Goal: Communication & Community: Answer question/provide support

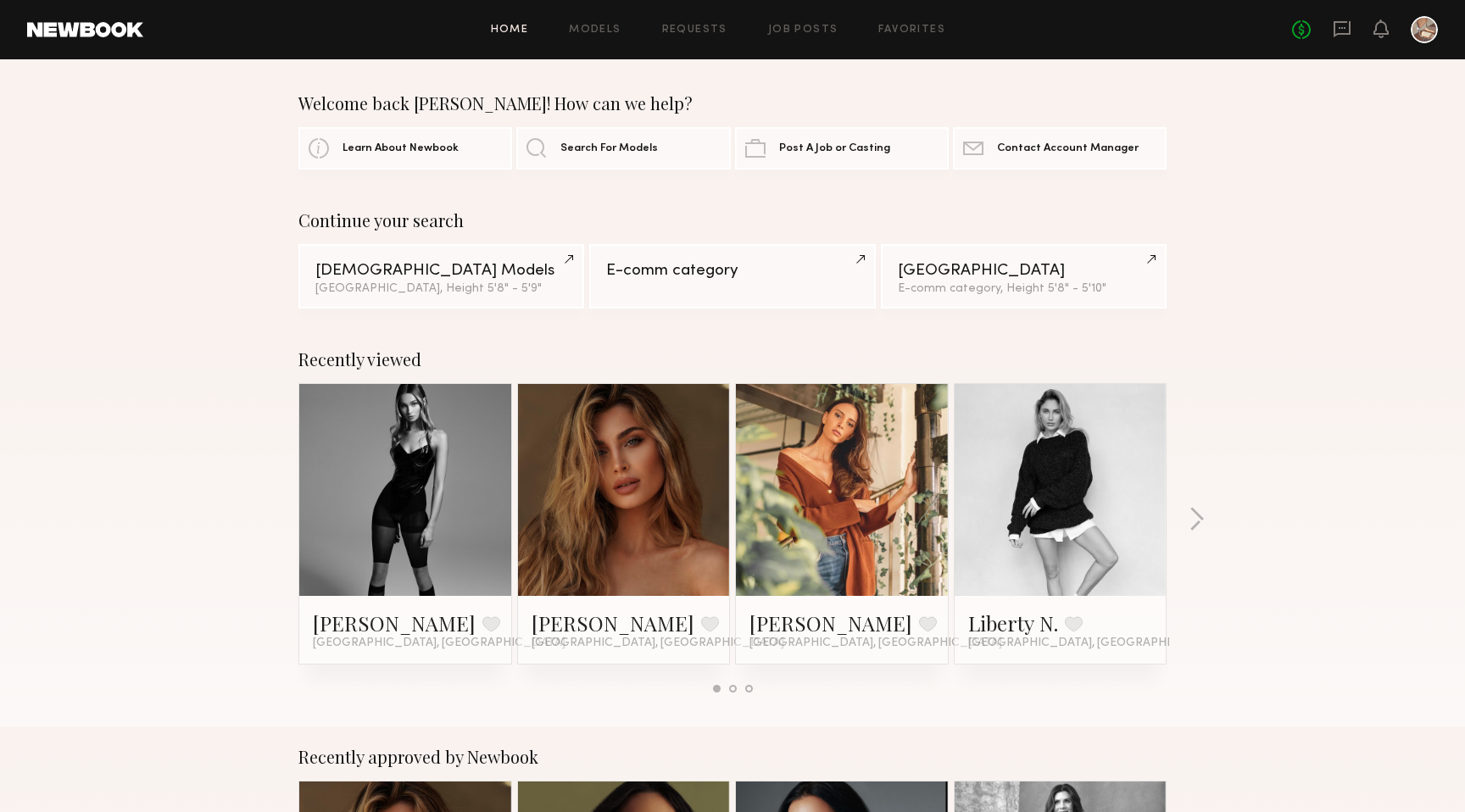
click at [1332, 33] on div "No fees up to $5,000" at bounding box center [1365, 30] width 146 height 27
click at [1339, 33] on icon at bounding box center [1342, 30] width 17 height 16
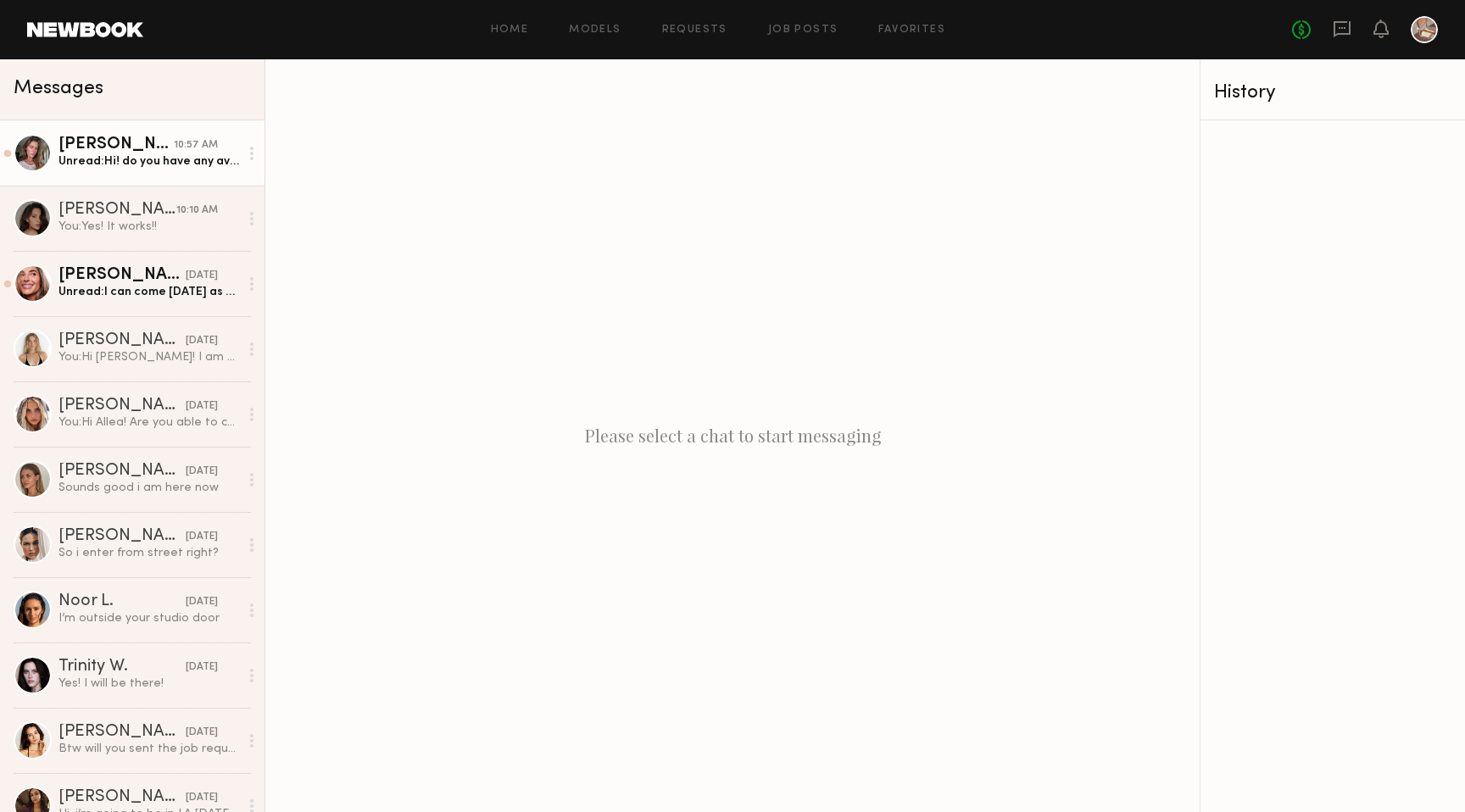
click at [184, 163] on div "Unread: Hi! do you have any availability next week for me to come by?" at bounding box center [148, 162] width 181 height 16
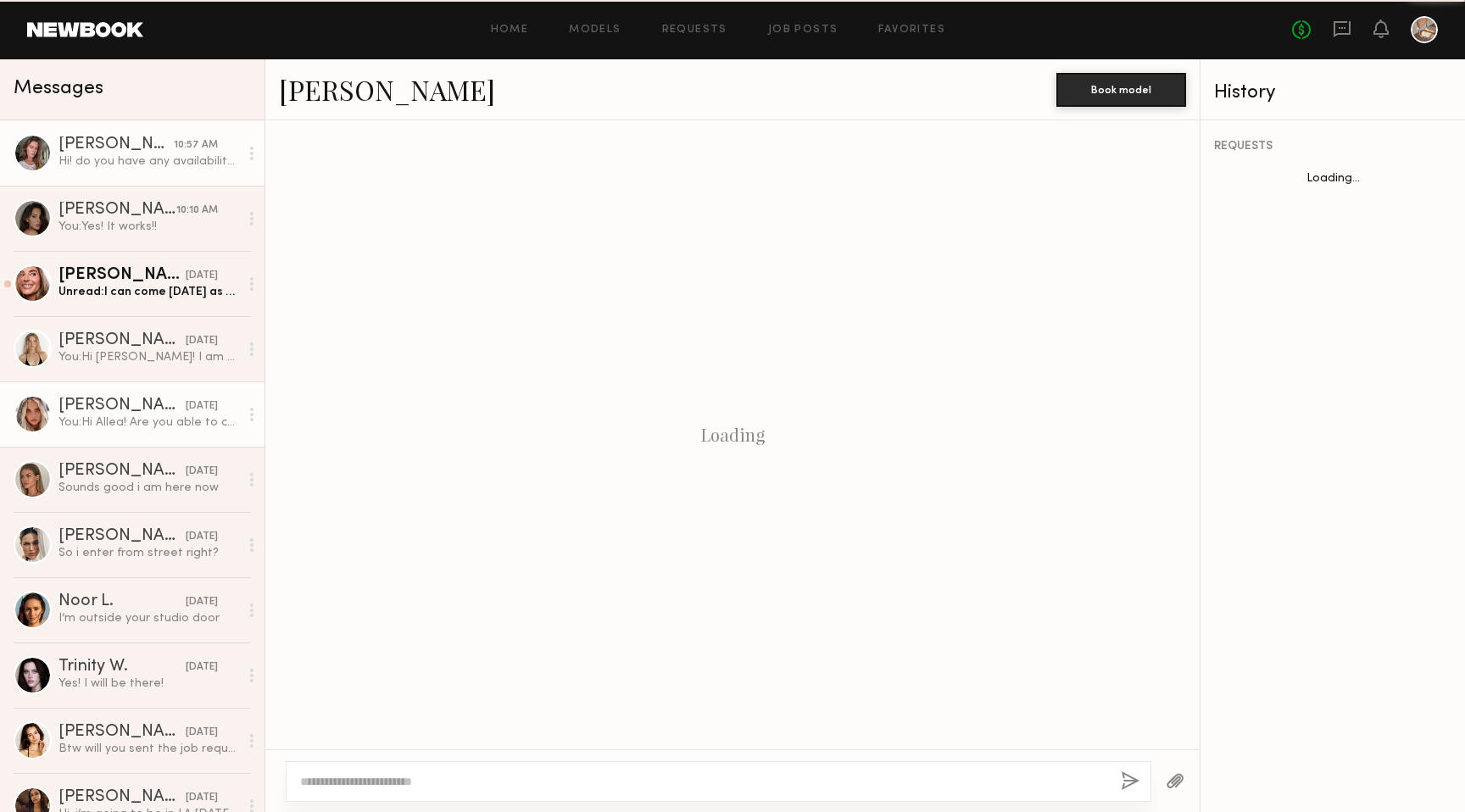
scroll to position [502, 0]
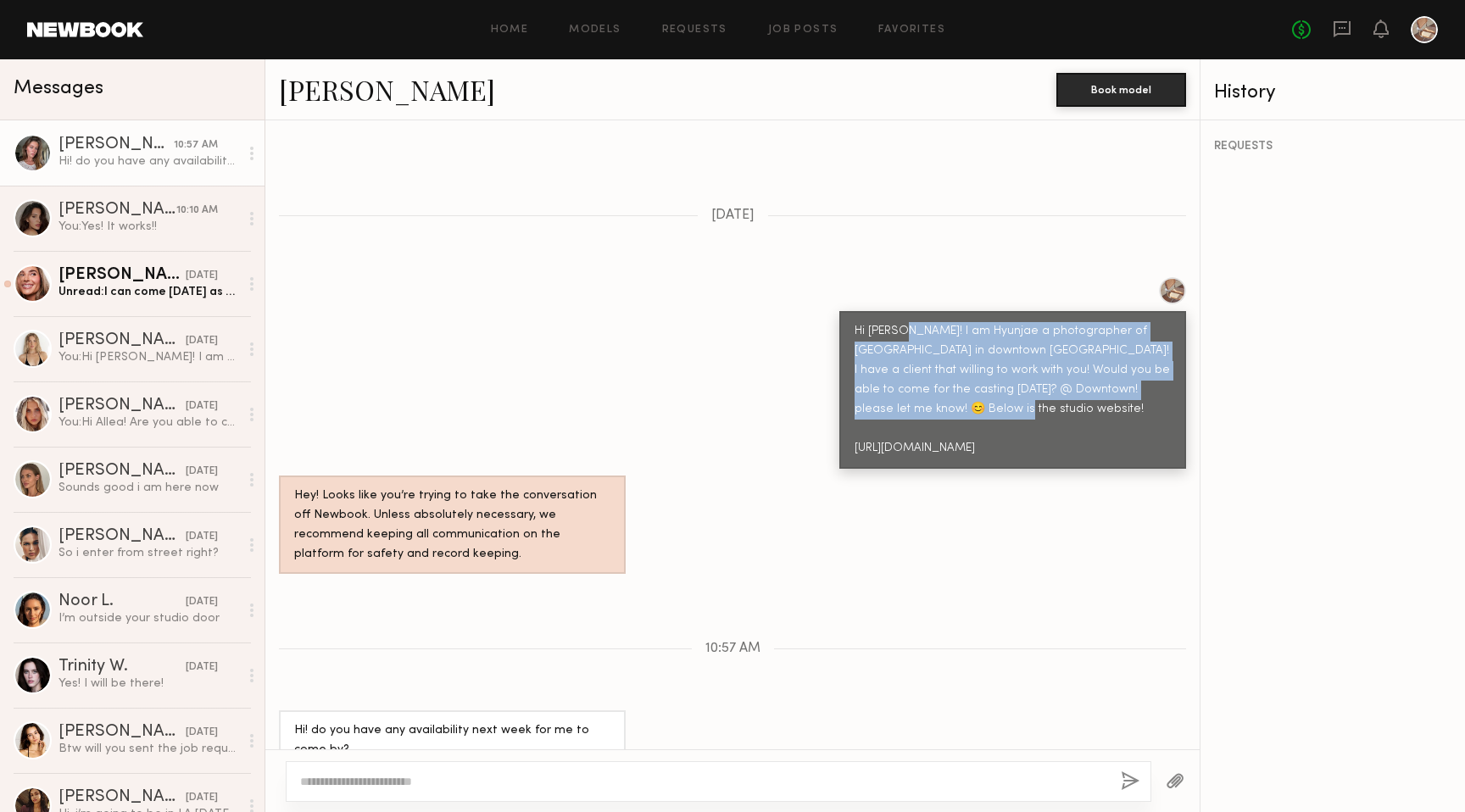
drag, startPoint x: 900, startPoint y: 290, endPoint x: 996, endPoint y: 386, distance: 135.8
click at [996, 386] on div "Hi Nicole! I am Hyunjae a photographer of Iller Studio in downtown LA! I have a…" at bounding box center [1013, 391] width 316 height 137
click at [180, 309] on link "Serena M. yesterday Unread: I can come tomorrow as well" at bounding box center [132, 283] width 265 height 66
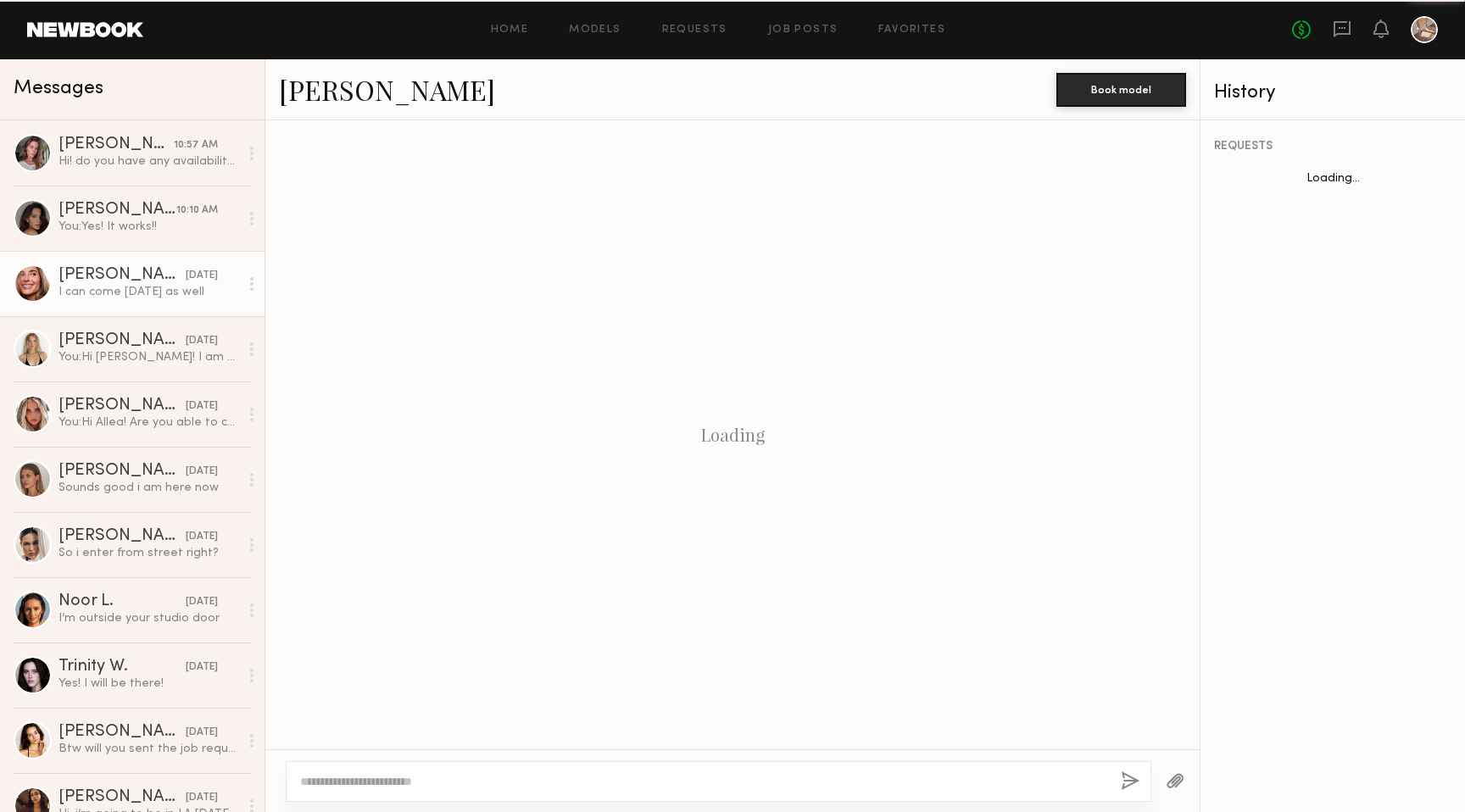
scroll to position [584, 0]
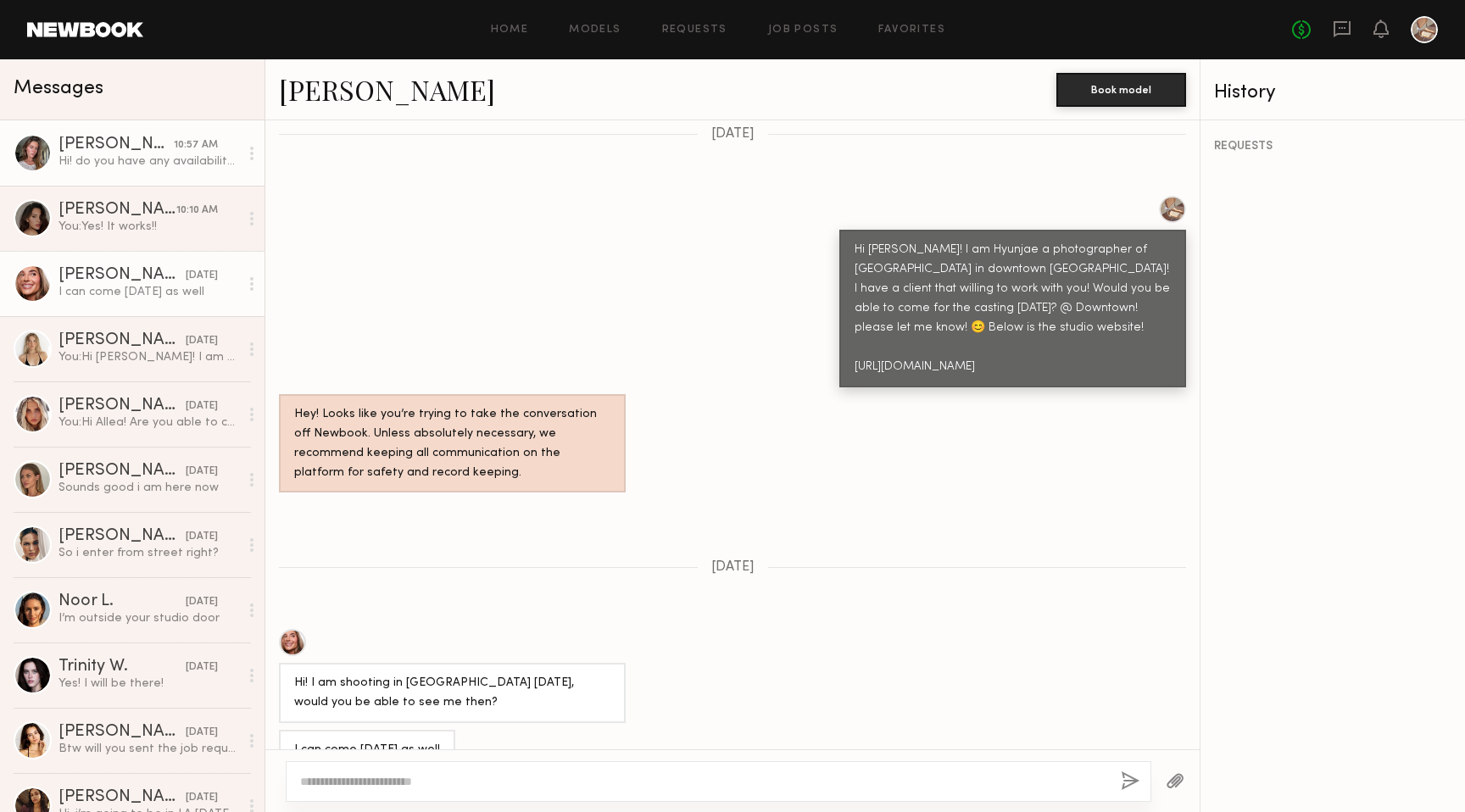
click at [86, 180] on link "Nicole B. 10:57 AM Hi! do you have any availability next week for me to come by?" at bounding box center [132, 153] width 265 height 66
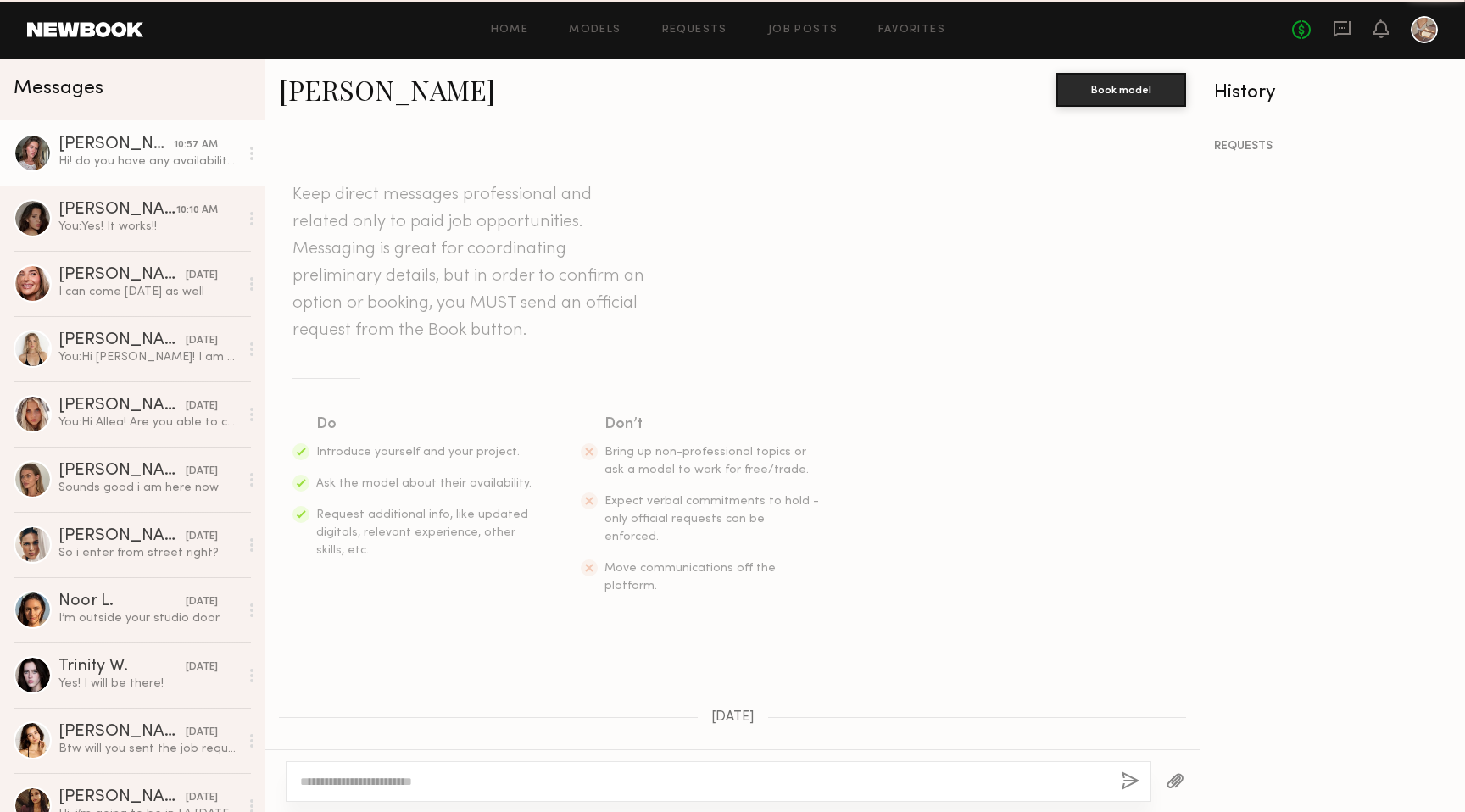
scroll to position [502, 0]
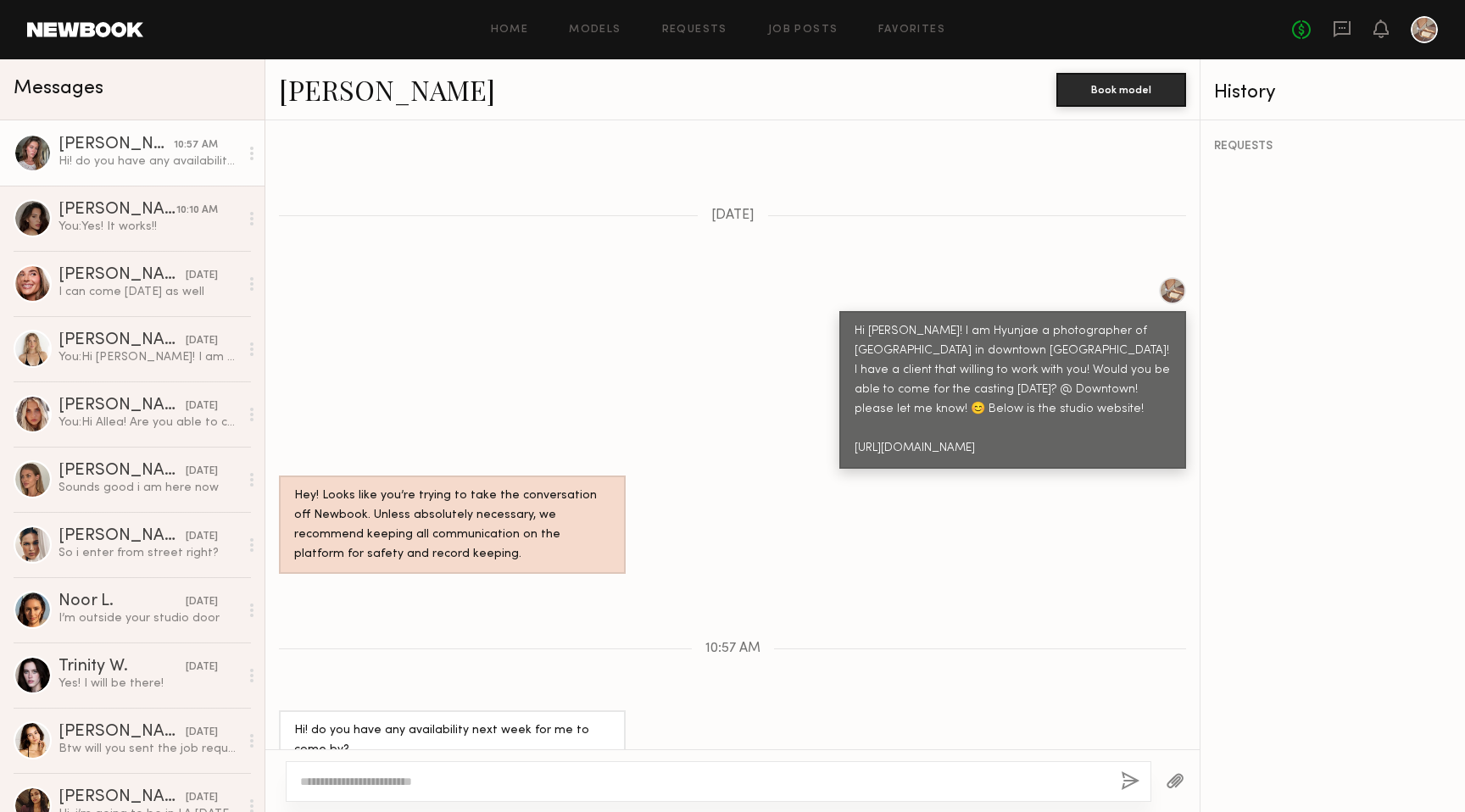
click at [449, 301] on div "Hi Nicole! I am Hyunjae a photographer of Iller Studio in downtown LA! I have a…" at bounding box center [732, 373] width 934 height 191
click at [127, 228] on div "You: Yes! It works!!" at bounding box center [148, 227] width 181 height 16
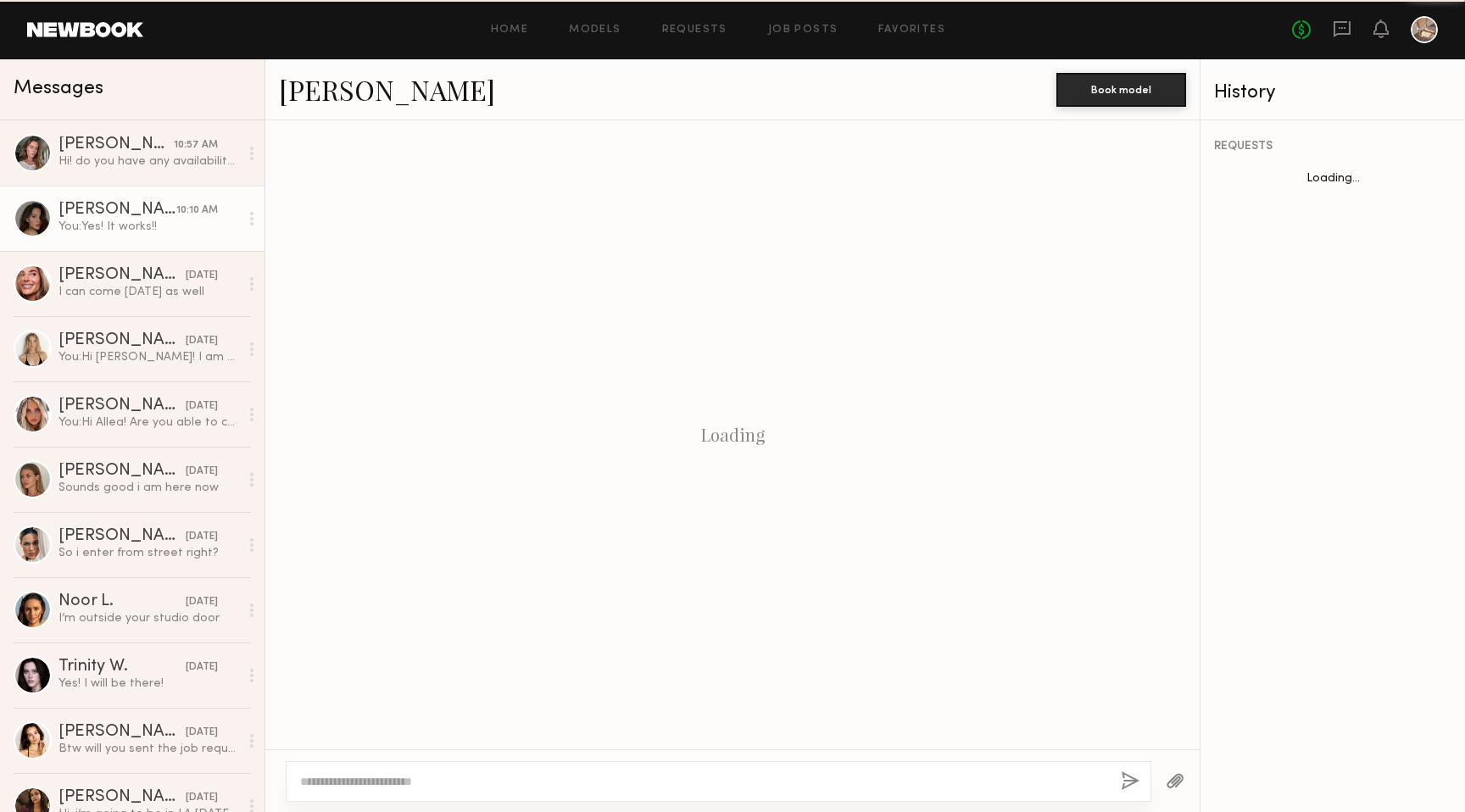
scroll to position [1266, 0]
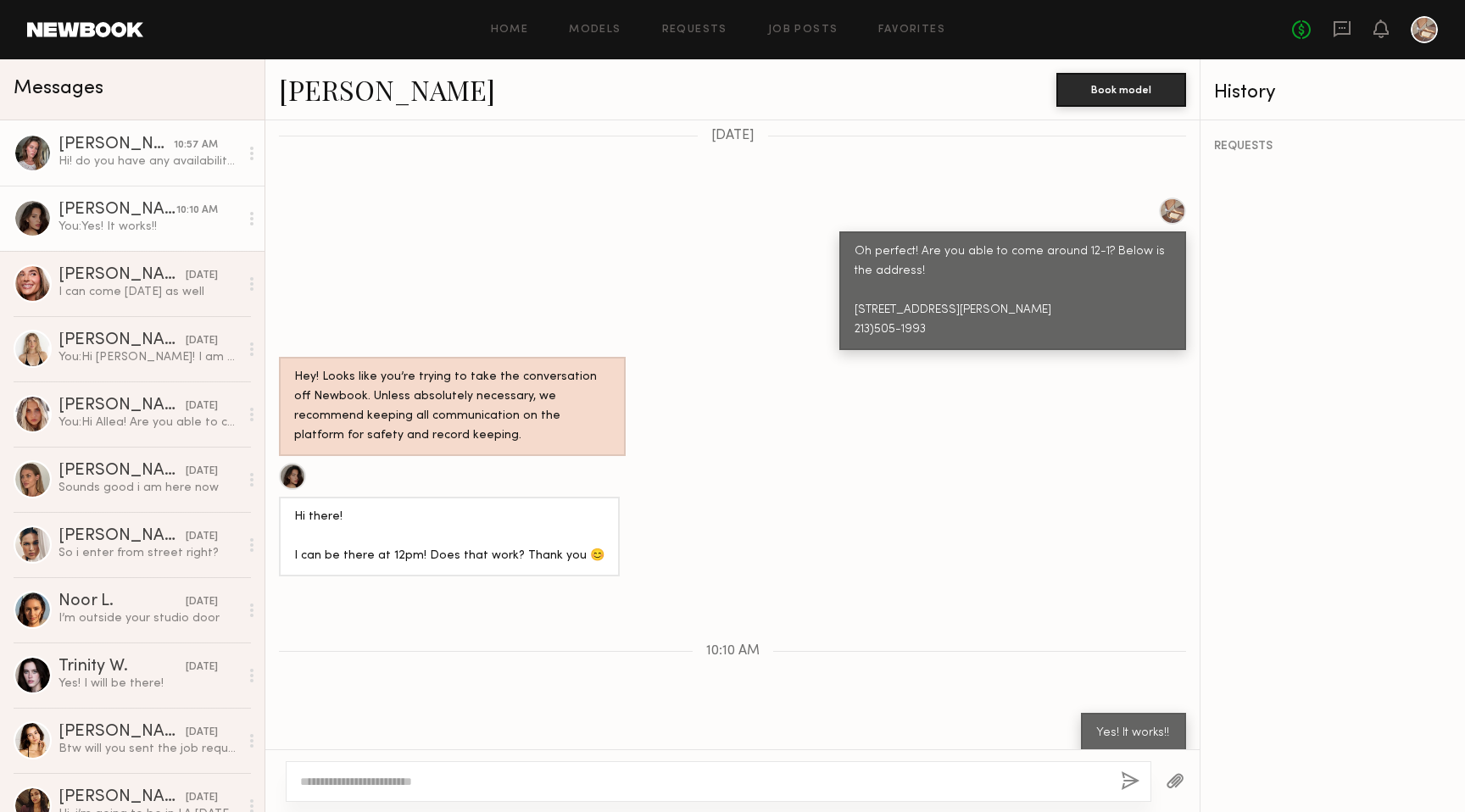
click at [175, 146] on div "10:57 AM" at bounding box center [196, 146] width 44 height 16
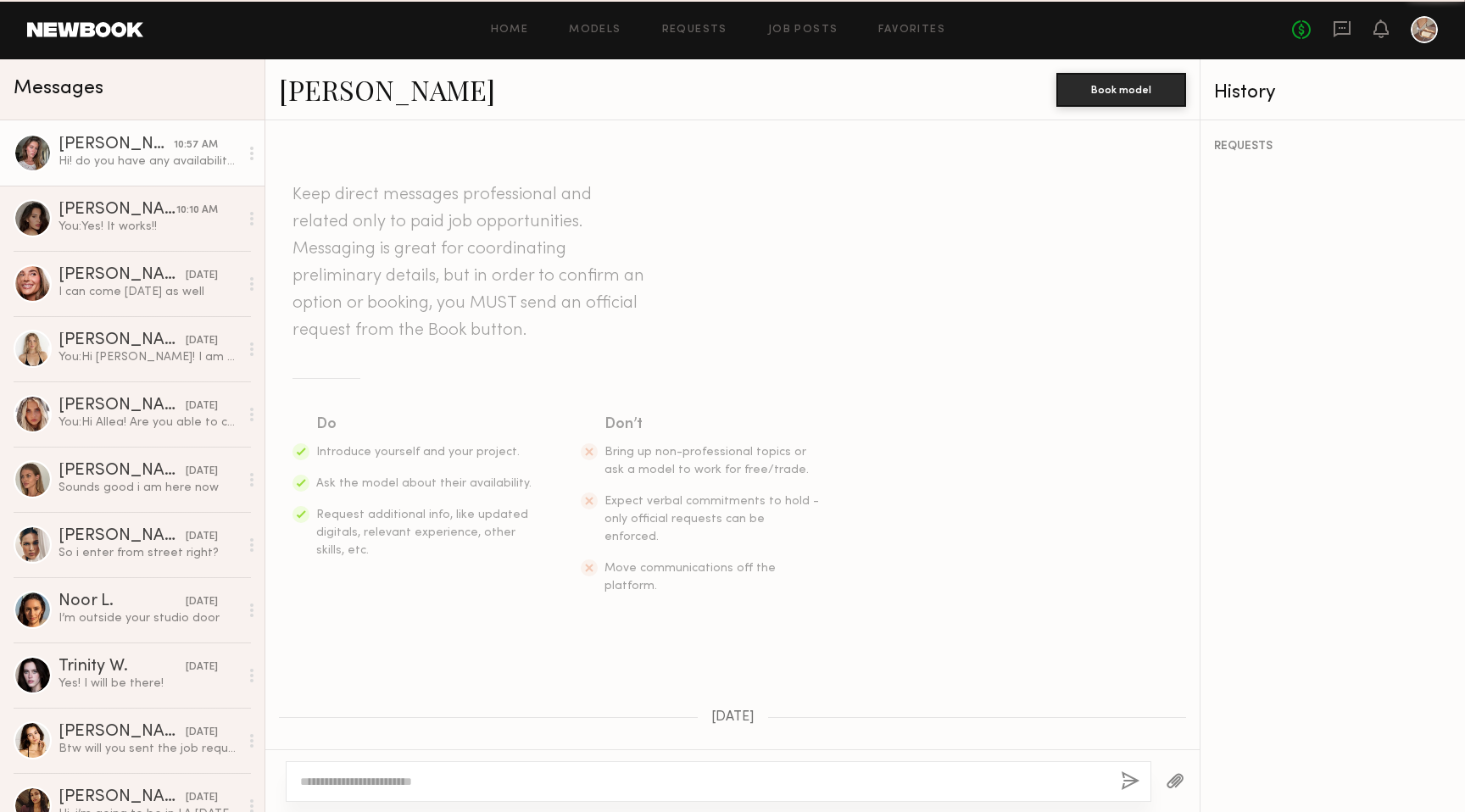
scroll to position [502, 0]
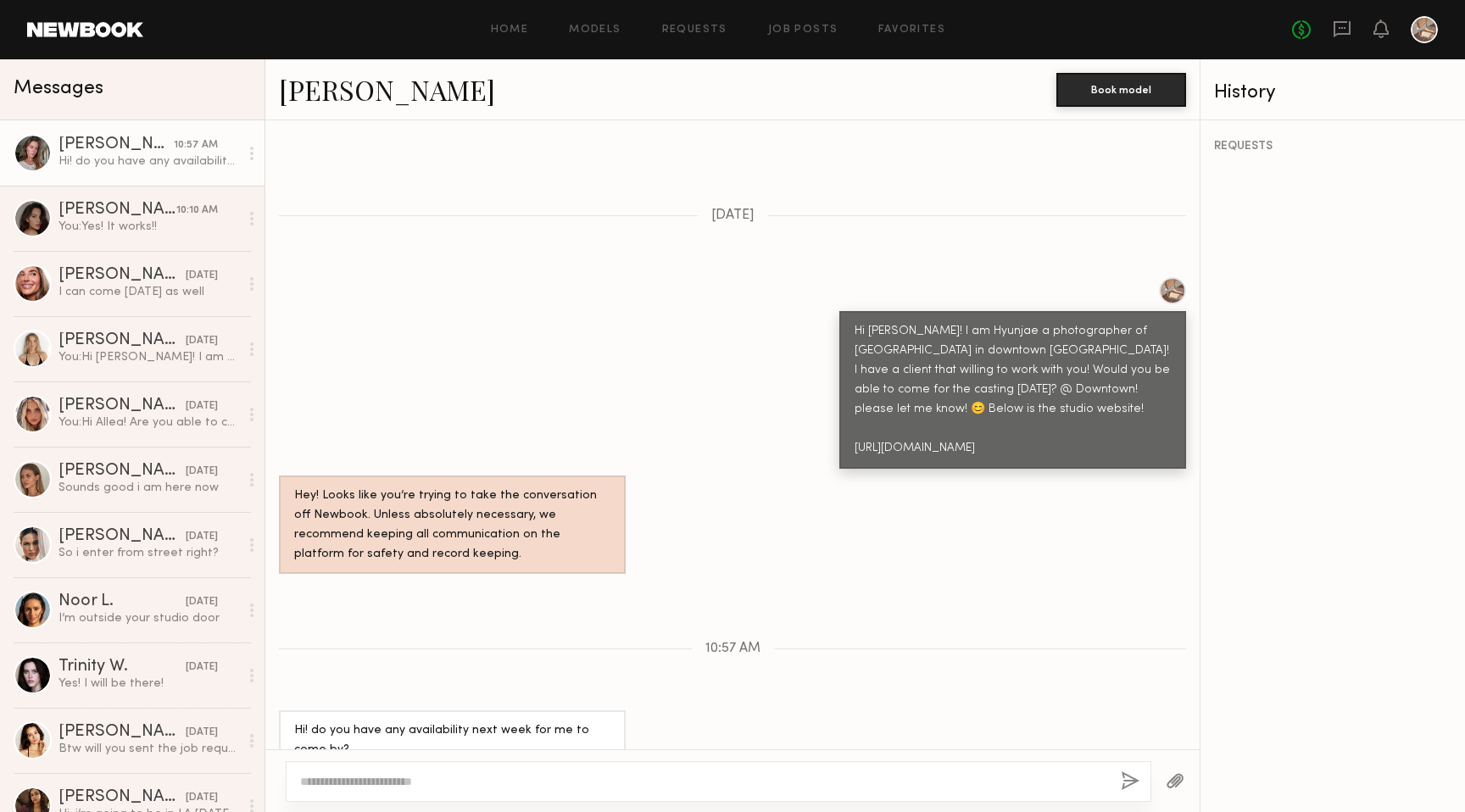
click at [531, 772] on div at bounding box center [719, 781] width 866 height 40
click at [525, 772] on div at bounding box center [719, 781] width 866 height 40
click at [518, 779] on textarea at bounding box center [703, 781] width 808 height 17
type textarea "*"
type textarea "**********"
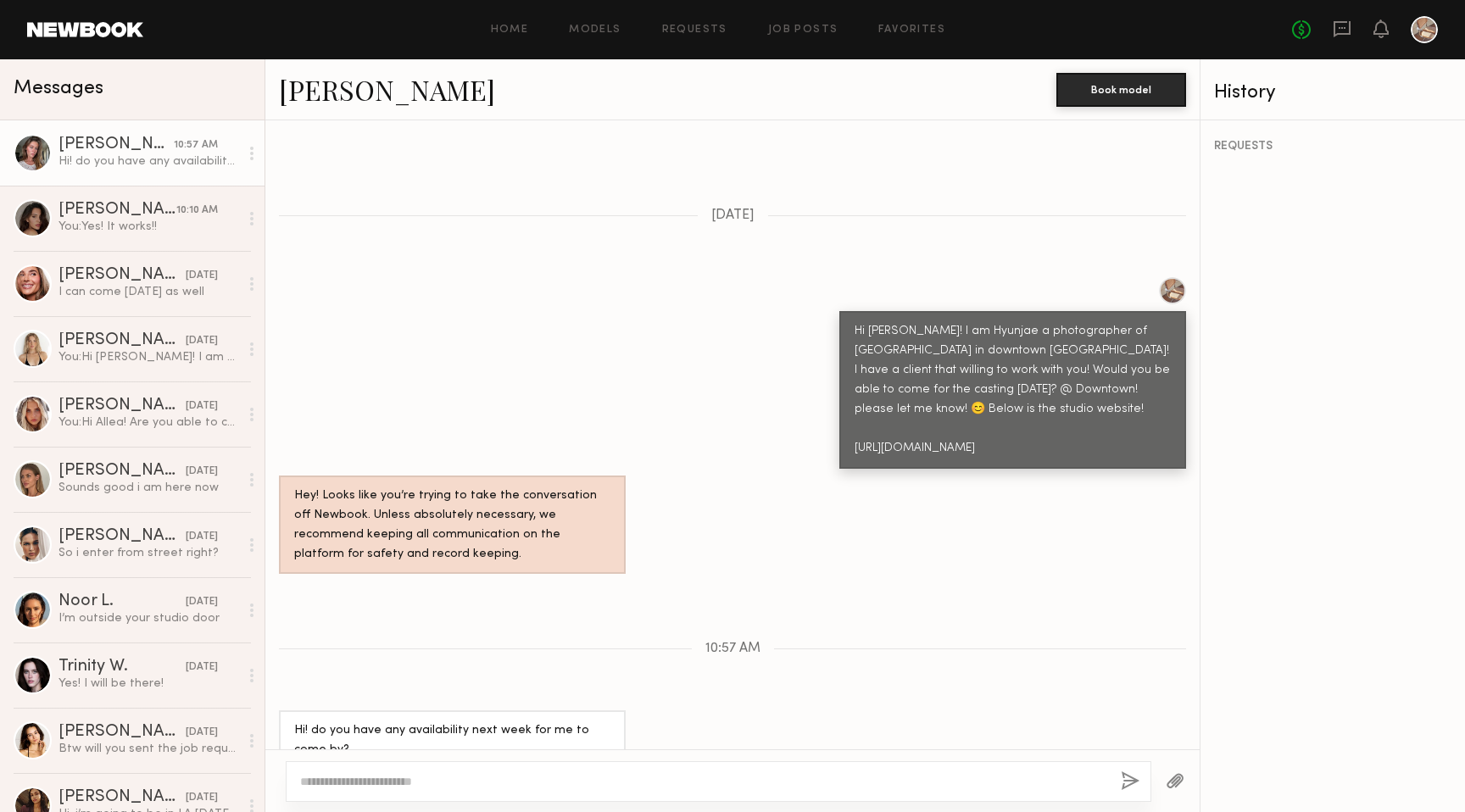
scroll to position [732, 0]
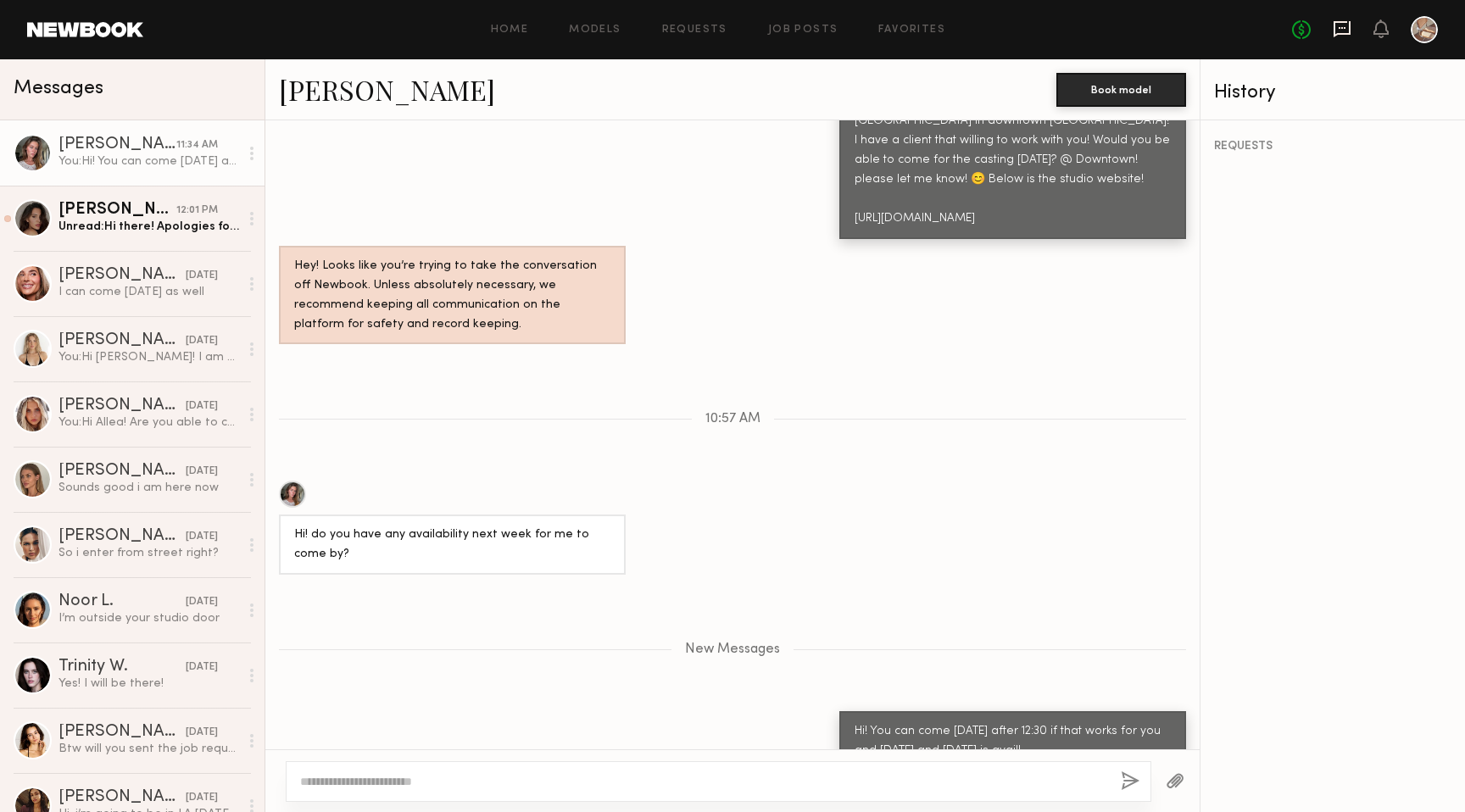
click at [1336, 26] on icon at bounding box center [1342, 29] width 19 height 19
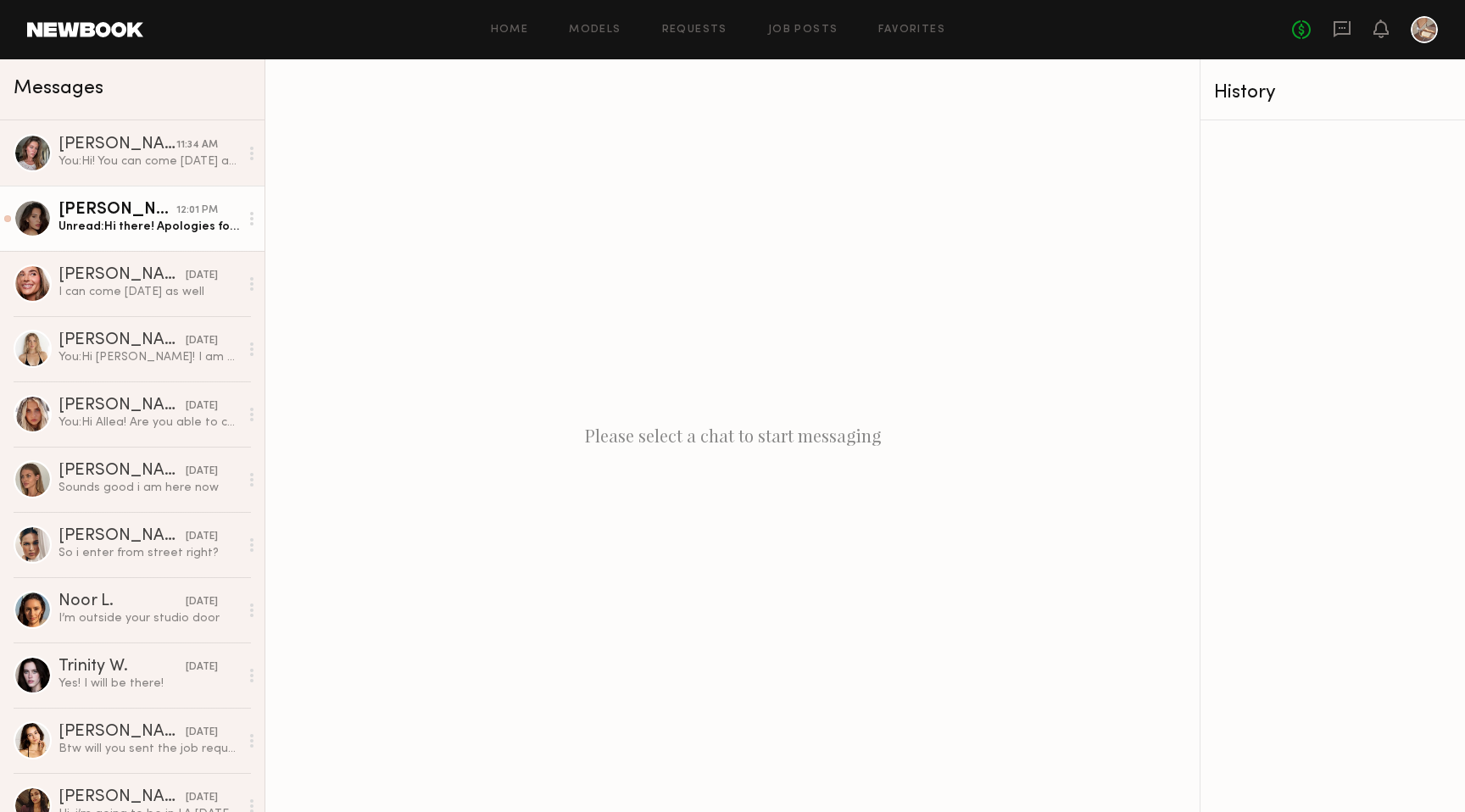
click at [201, 227] on div "Unread: Hi there! Apologies for the late response! I had a slight emergency and…" at bounding box center [148, 227] width 181 height 16
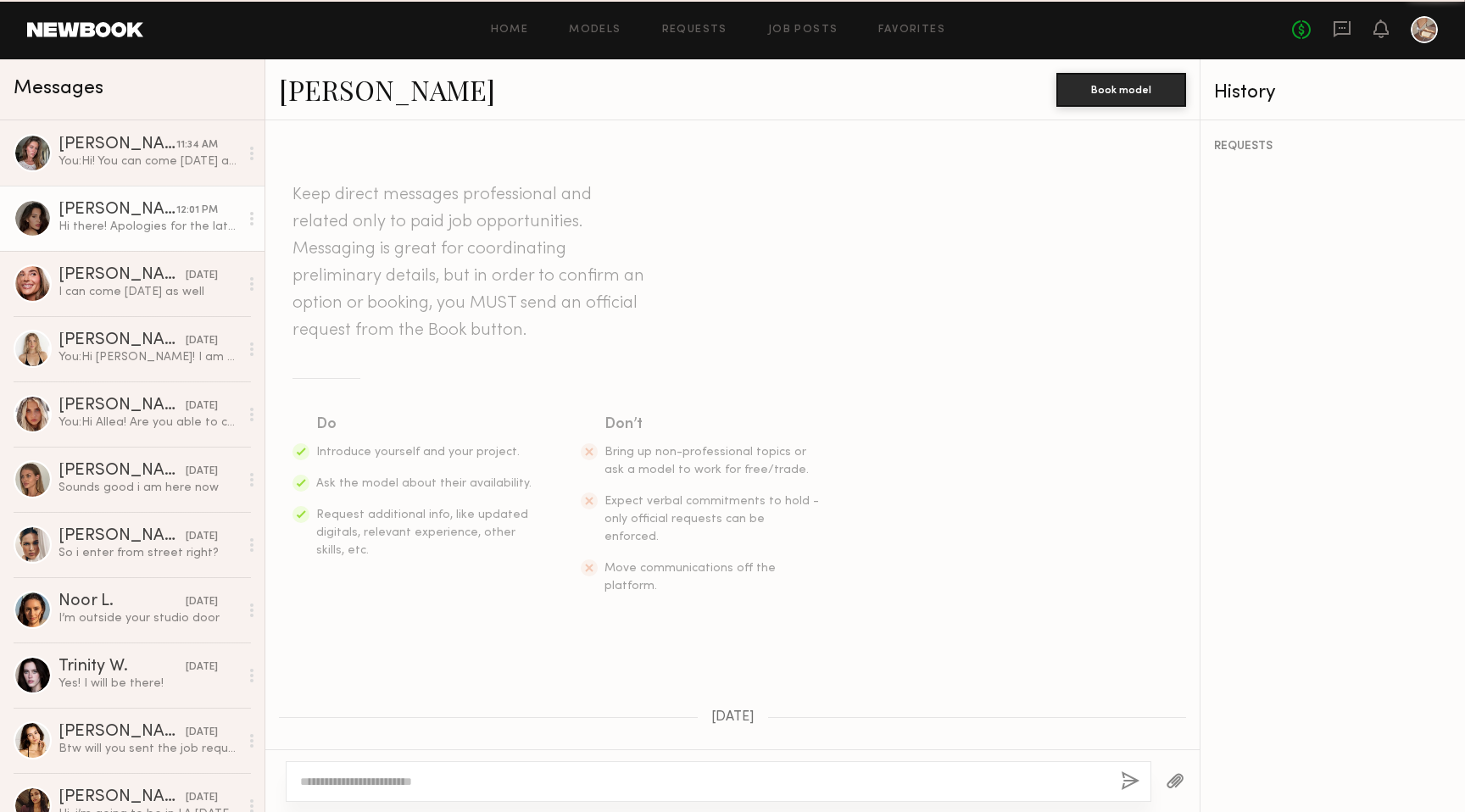
scroll to position [1405, 0]
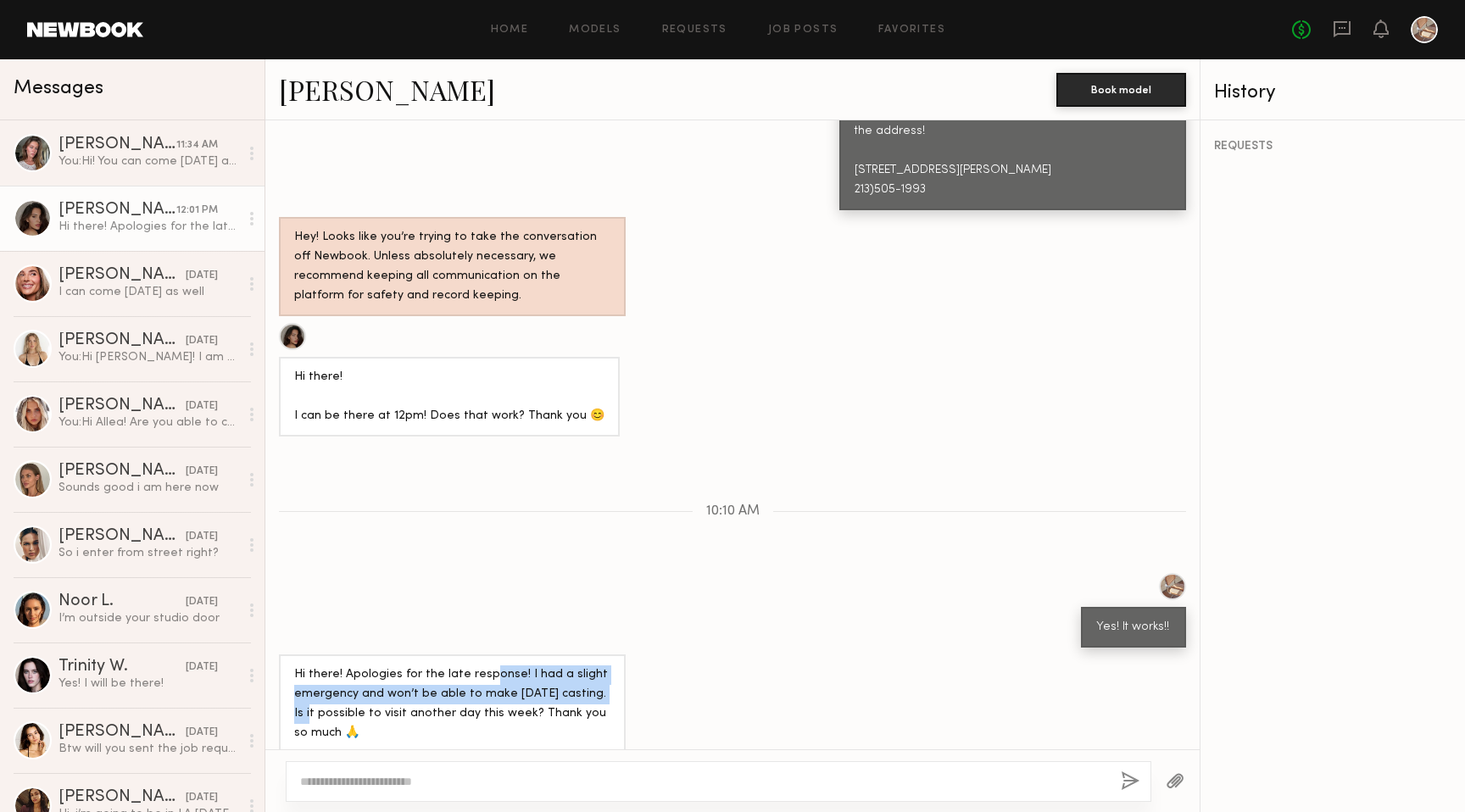
drag, startPoint x: 481, startPoint y: 658, endPoint x: 601, endPoint y: 676, distance: 121.3
click at [601, 676] on div "Hi there! Apologies for the late response! I had a slight emergency and won’t b…" at bounding box center [453, 704] width 316 height 78
click at [684, 679] on div "Hi there! Apologies for the late response! I had a slight emergency and won’t b…" at bounding box center [732, 704] width 934 height 99
click at [605, 780] on textarea at bounding box center [703, 781] width 808 height 17
click at [662, 777] on textarea at bounding box center [703, 781] width 808 height 17
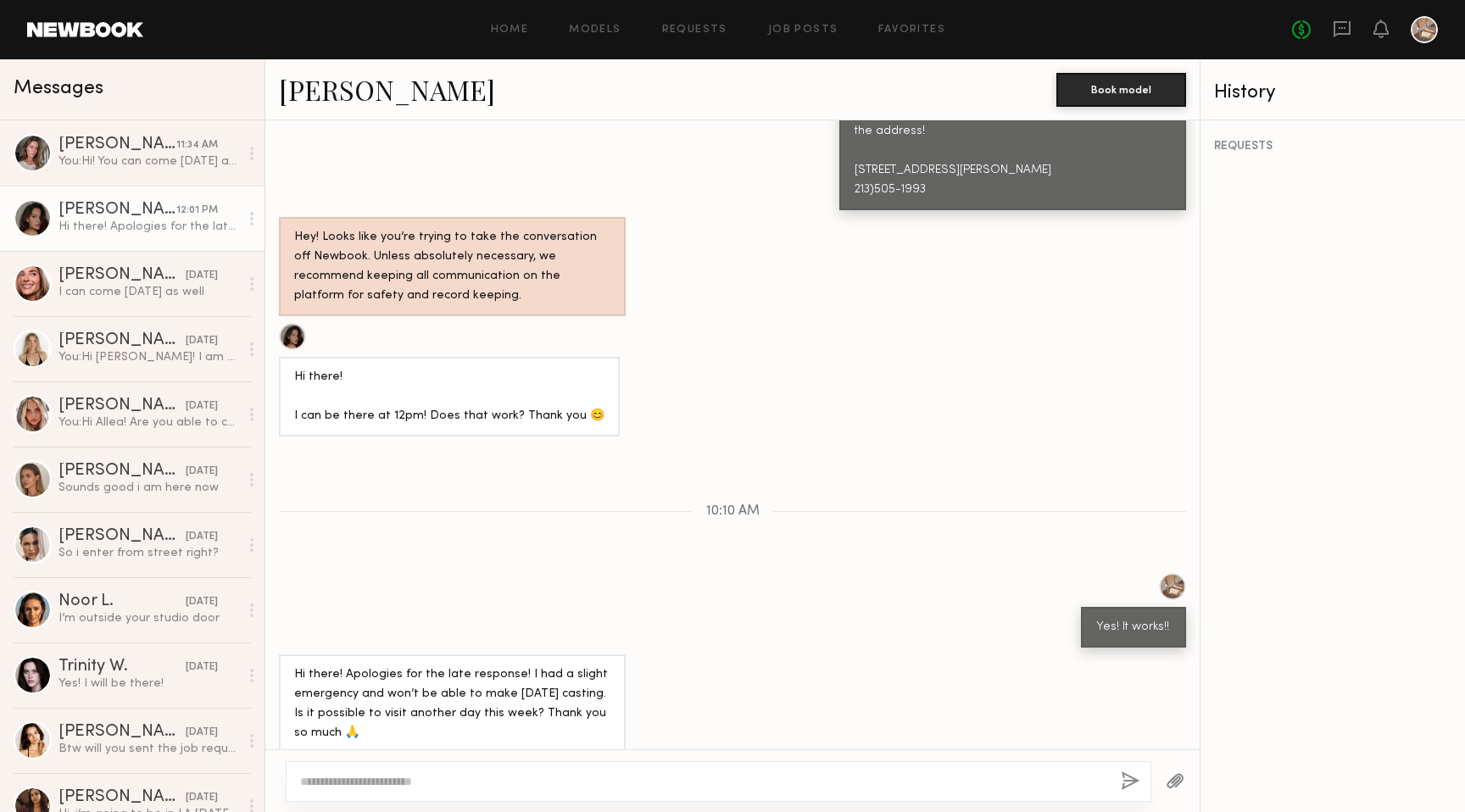
click at [664, 791] on div at bounding box center [719, 781] width 866 height 40
click at [745, 779] on textarea at bounding box center [703, 781] width 808 height 17
paste textarea "**********"
click at [482, 782] on textarea "**********" at bounding box center [703, 781] width 808 height 17
drag, startPoint x: 486, startPoint y: 782, endPoint x: 470, endPoint y: 783, distance: 16.0
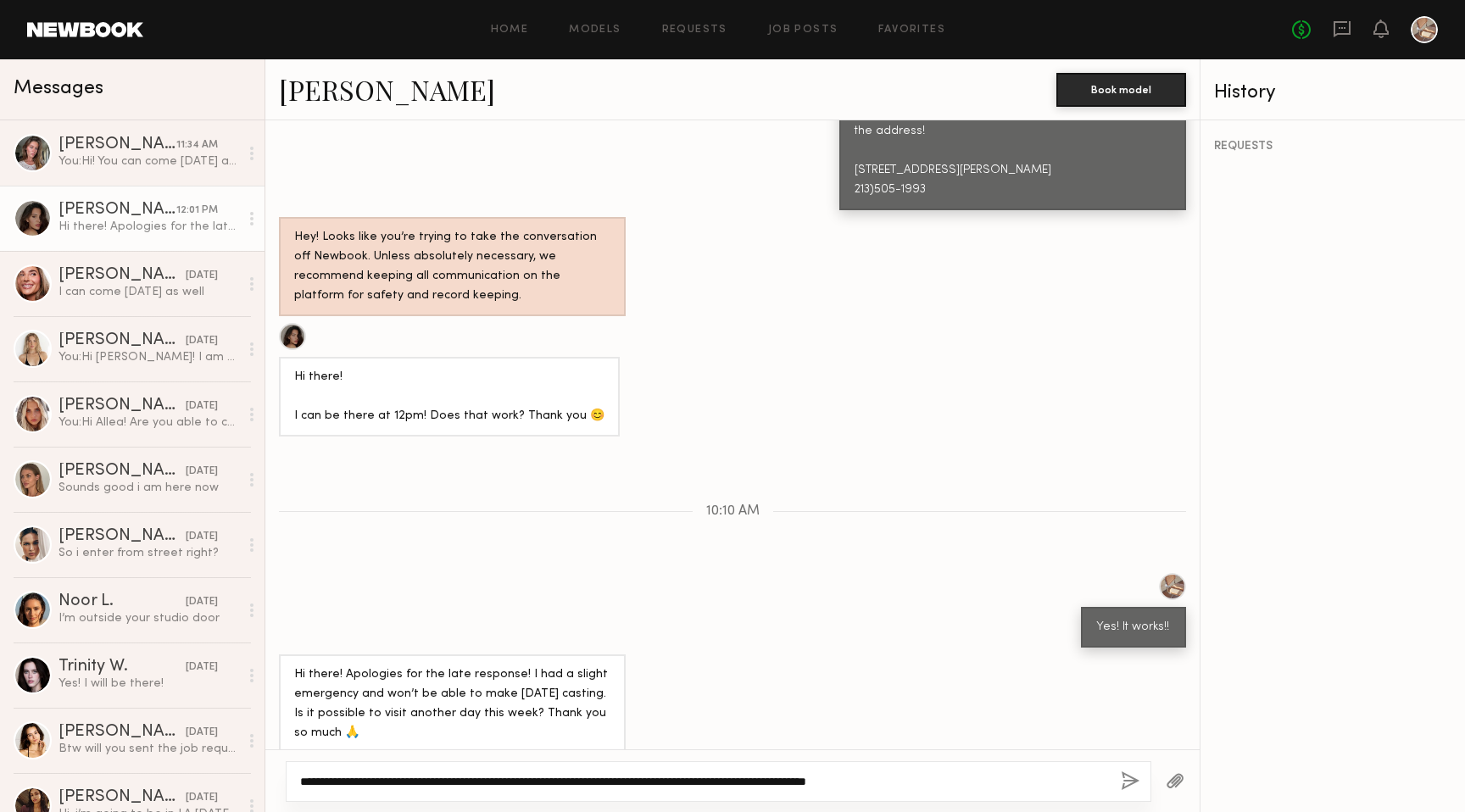
click at [470, 783] on textarea "**********" at bounding box center [703, 781] width 808 height 17
type textarea "**********"
click at [33, 227] on div at bounding box center [32, 218] width 38 height 38
click at [326, 104] on link "[PERSON_NAME]" at bounding box center [387, 89] width 216 height 37
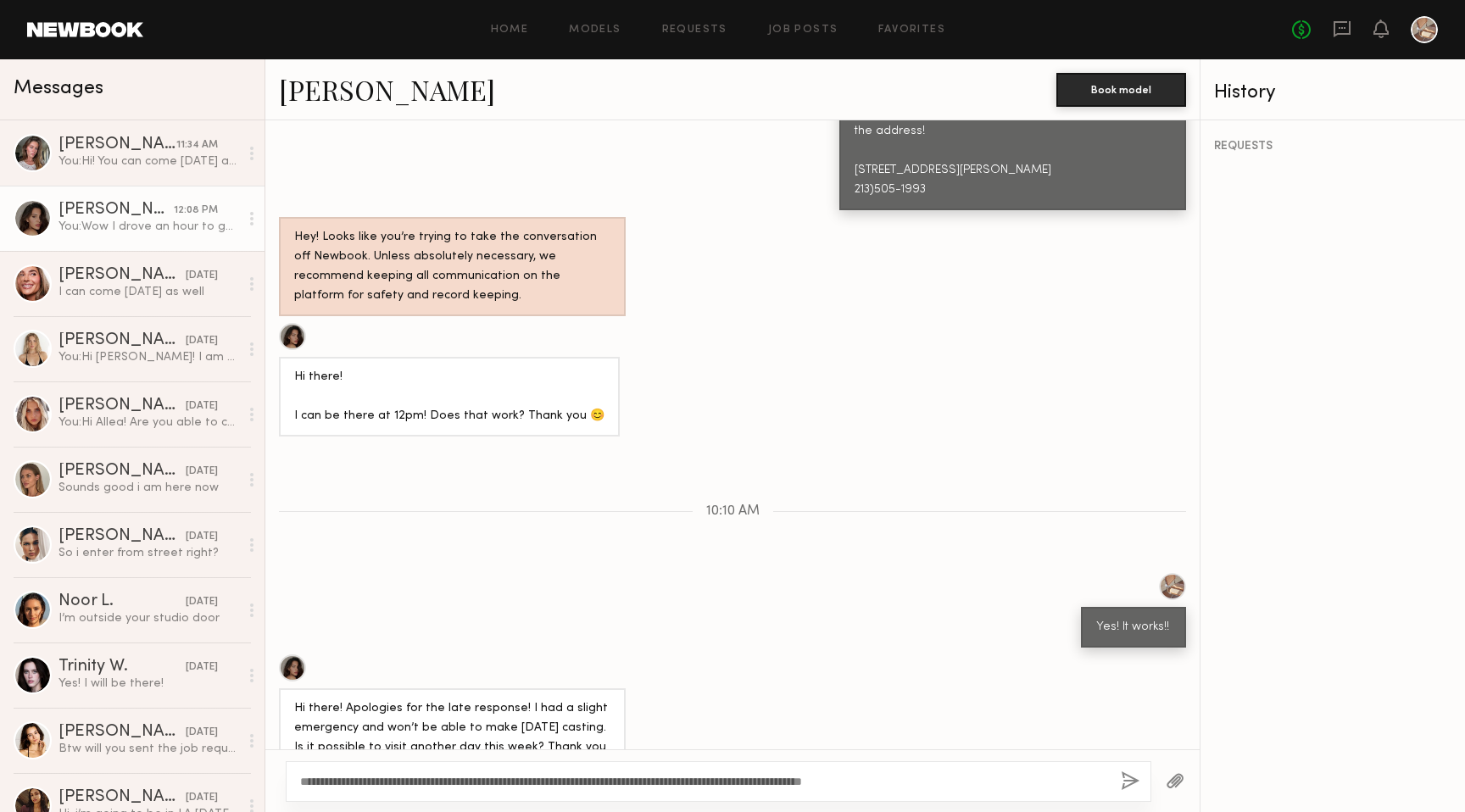
scroll to position [1635, 0]
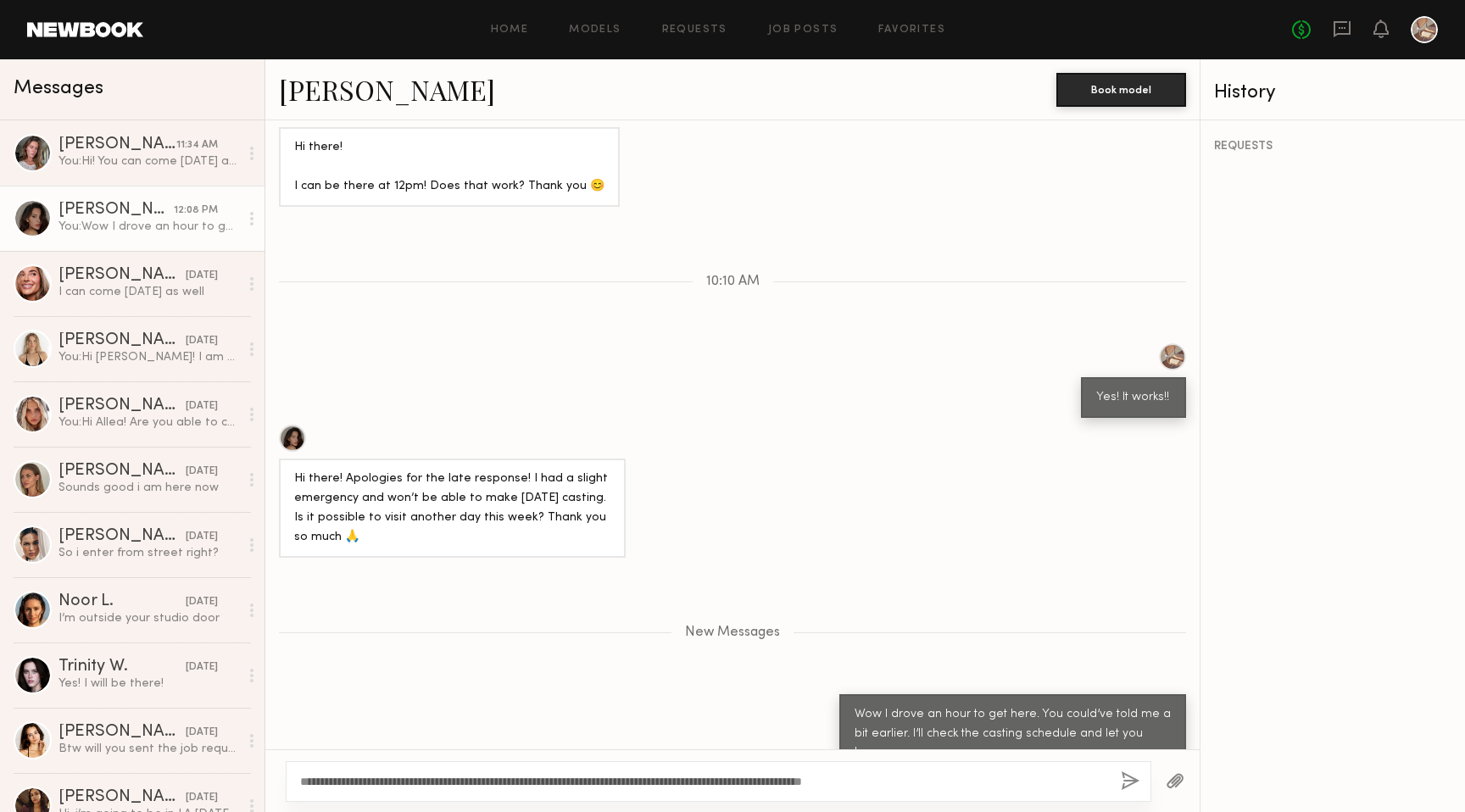
click at [743, 432] on div "Hi there! Apologies for the late response! I had a slight emergency and won’t b…" at bounding box center [732, 491] width 934 height 133
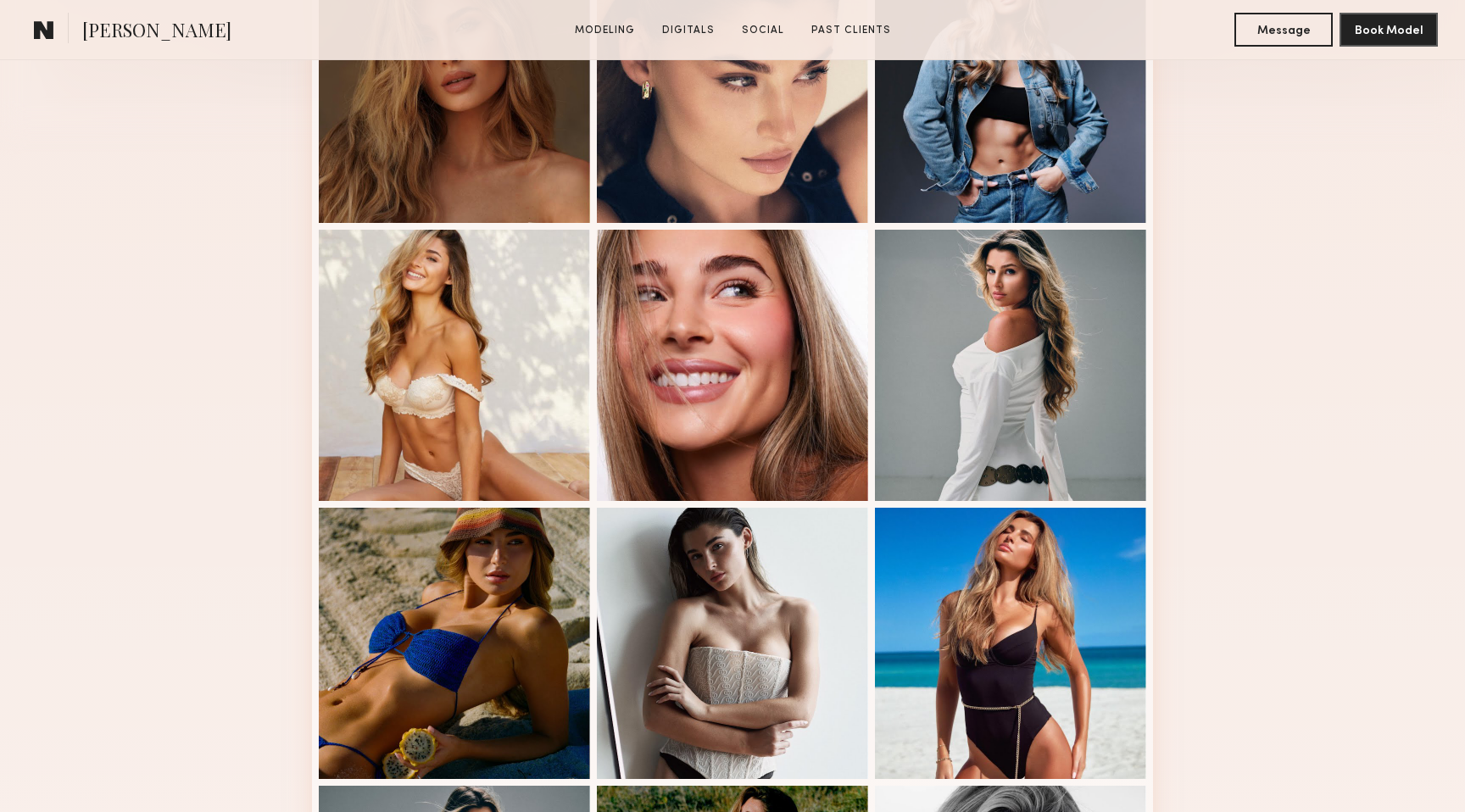
scroll to position [556, 0]
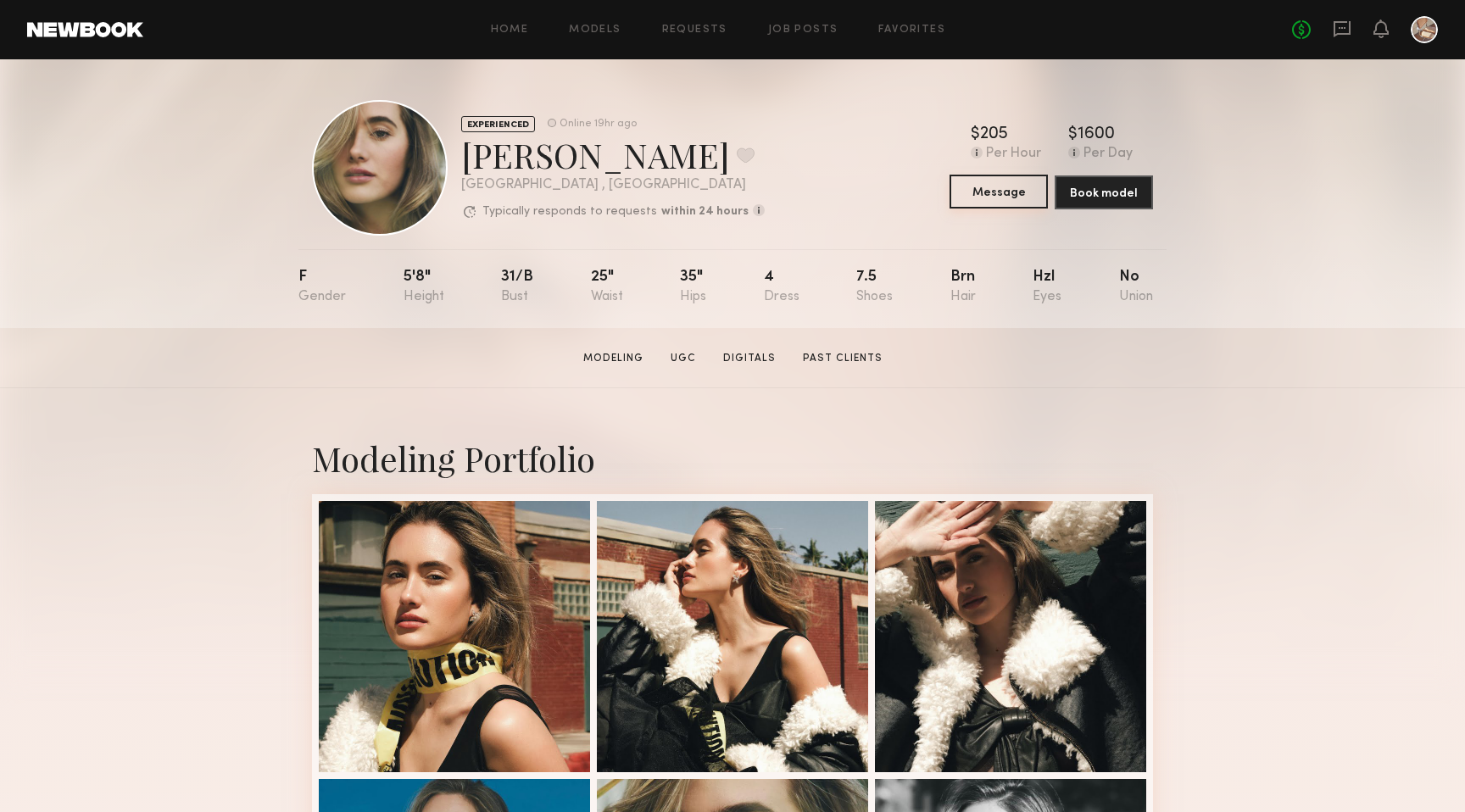
click at [1024, 201] on button "Message" at bounding box center [999, 191] width 99 height 34
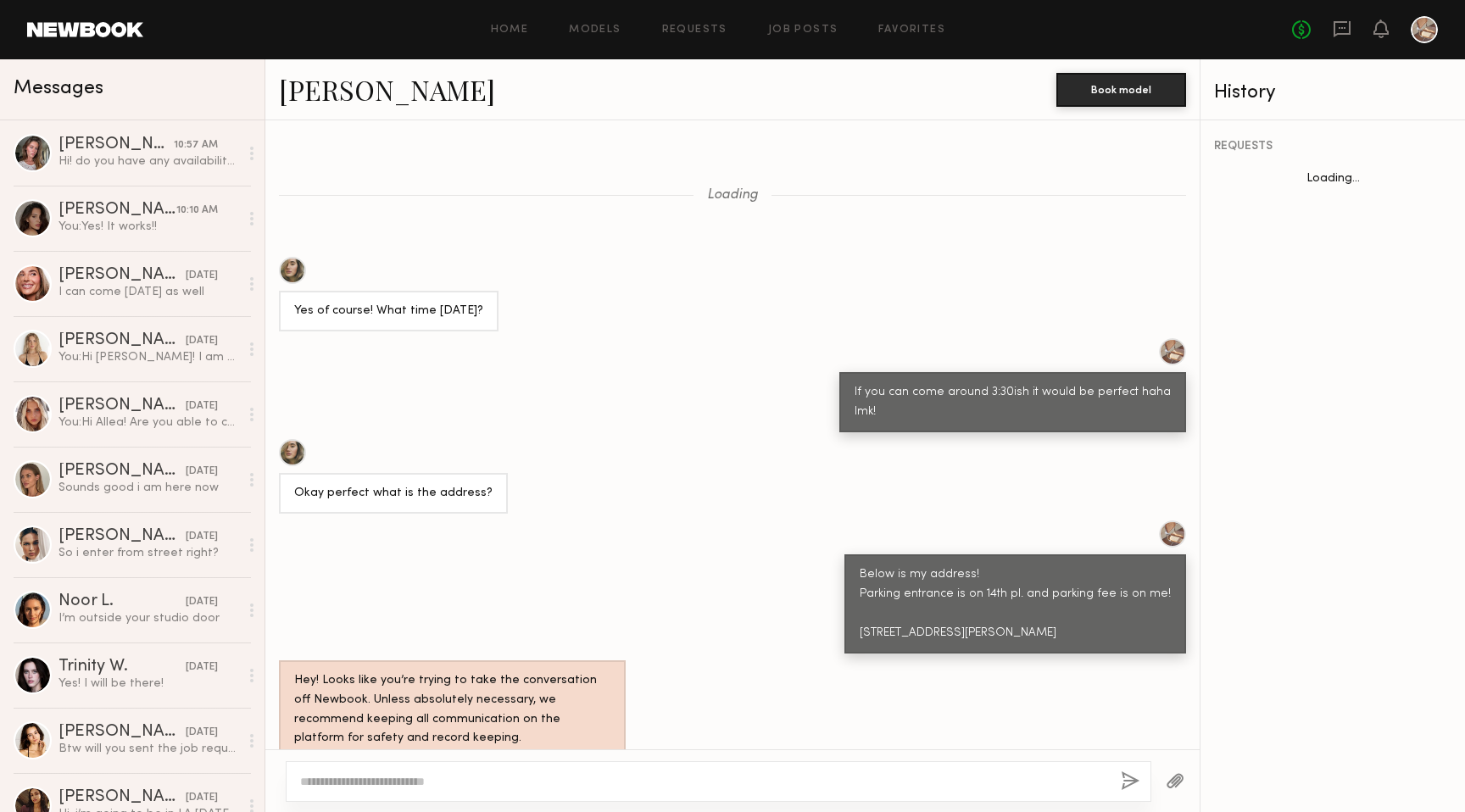
scroll to position [746, 0]
